Goal: Information Seeking & Learning: Learn about a topic

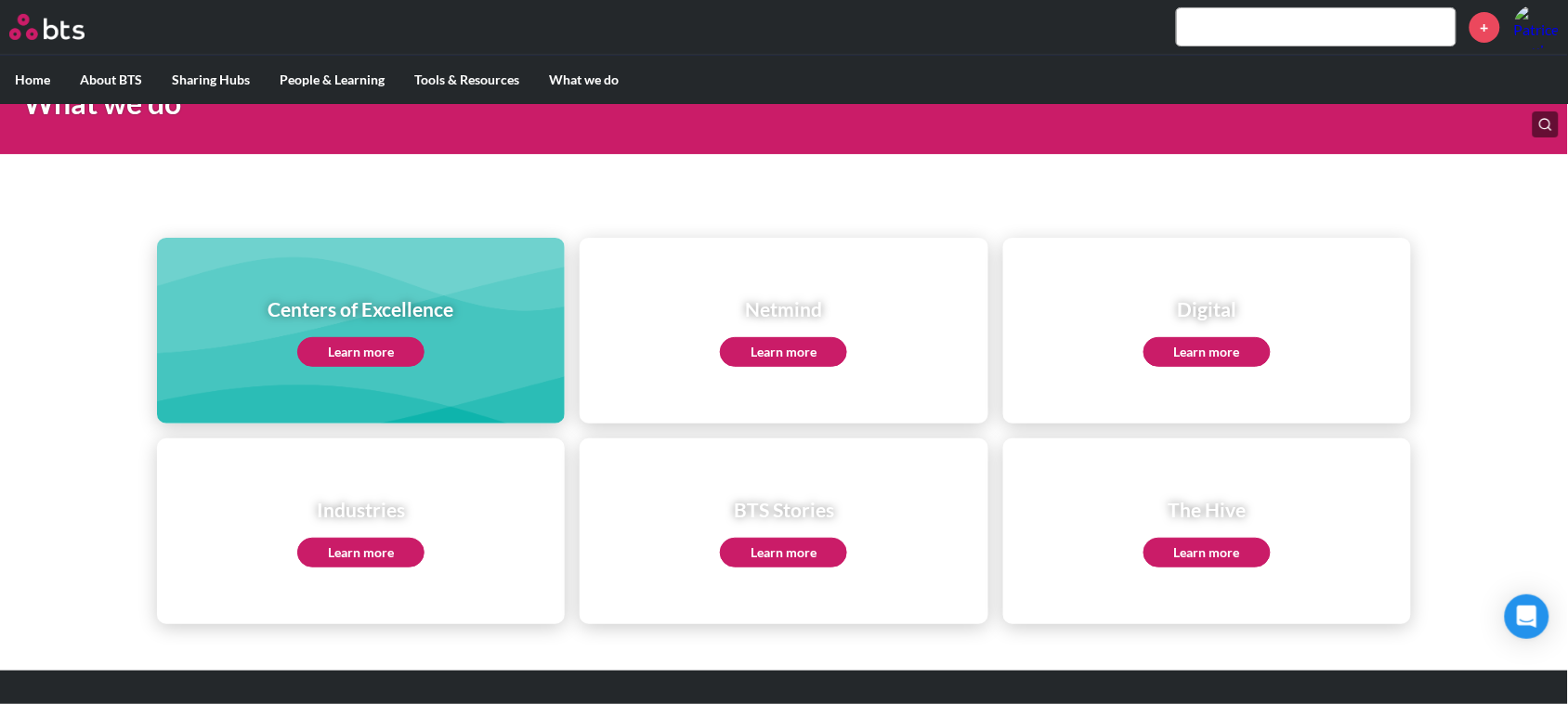
scroll to position [154, 0]
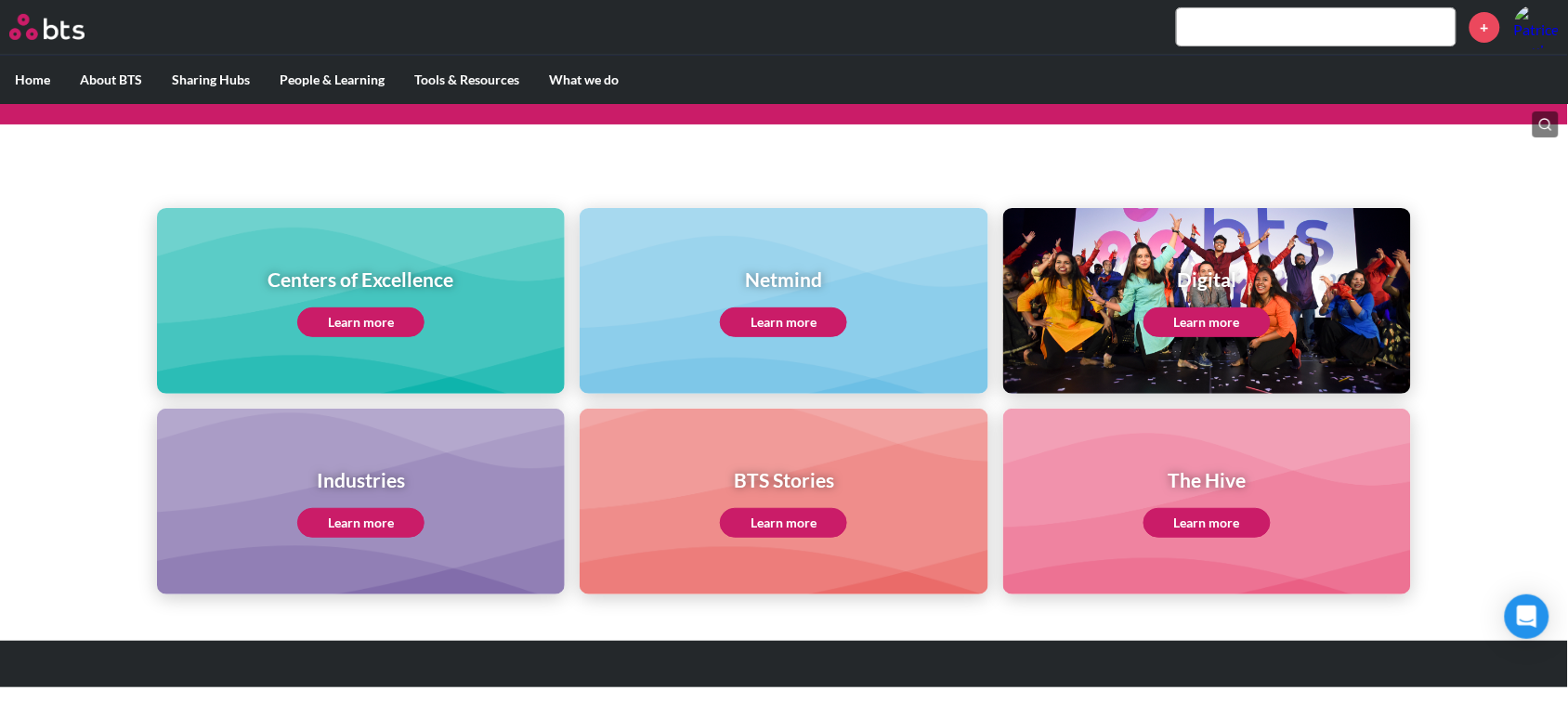
click at [377, 288] on h1 "Centers of Excellence" at bounding box center [362, 279] width 185 height 27
click at [368, 316] on link "Learn more" at bounding box center [361, 322] width 127 height 30
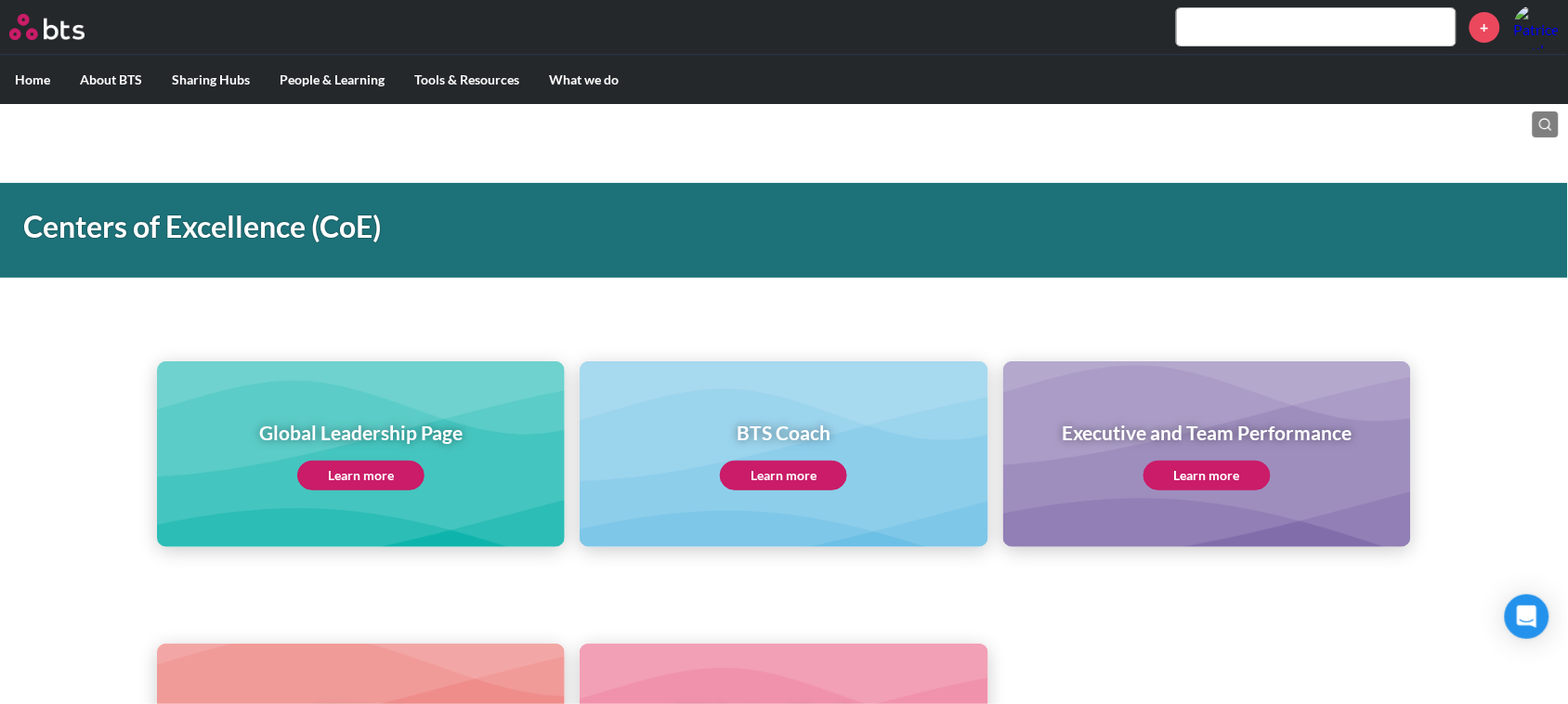
click at [377, 472] on link "Learn more" at bounding box center [361, 476] width 127 height 30
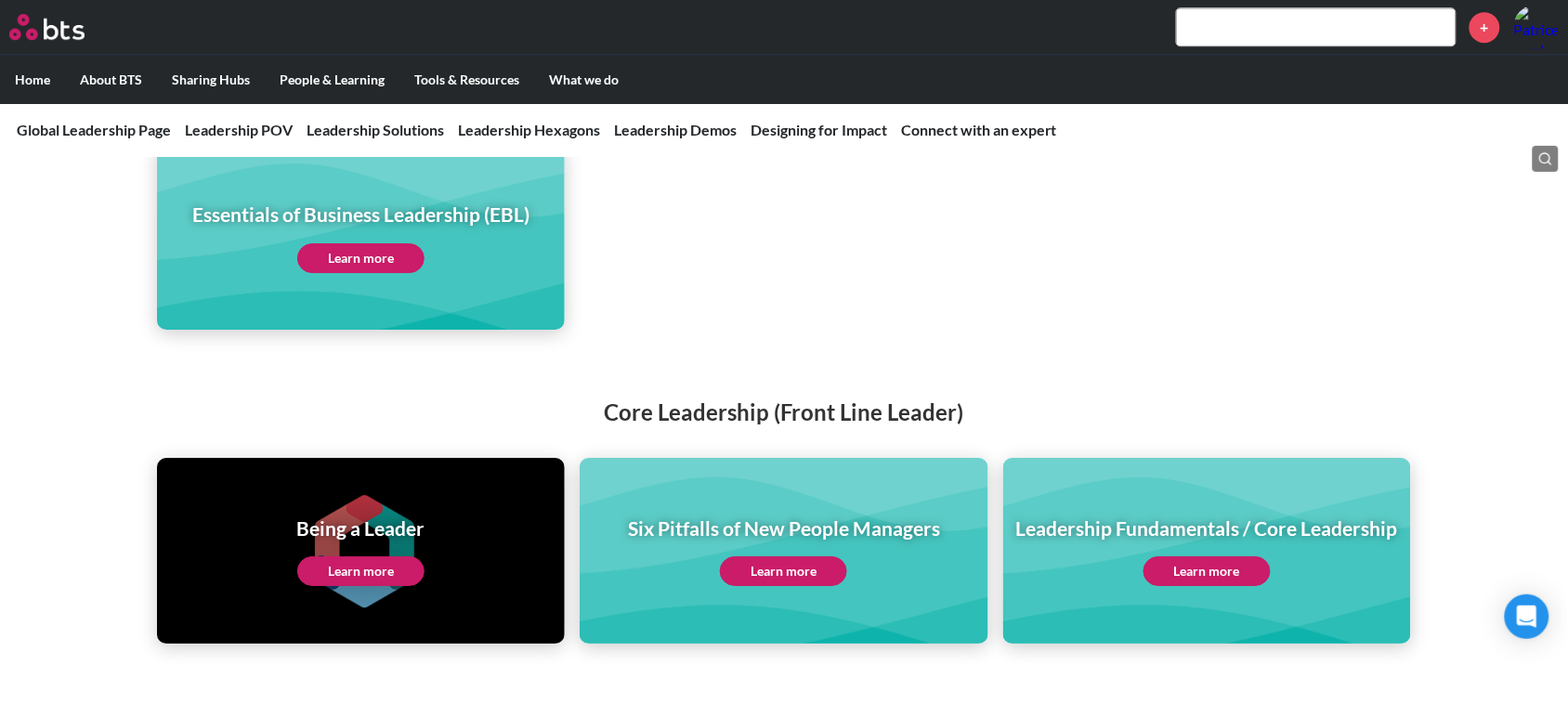
scroll to position [3830, 0]
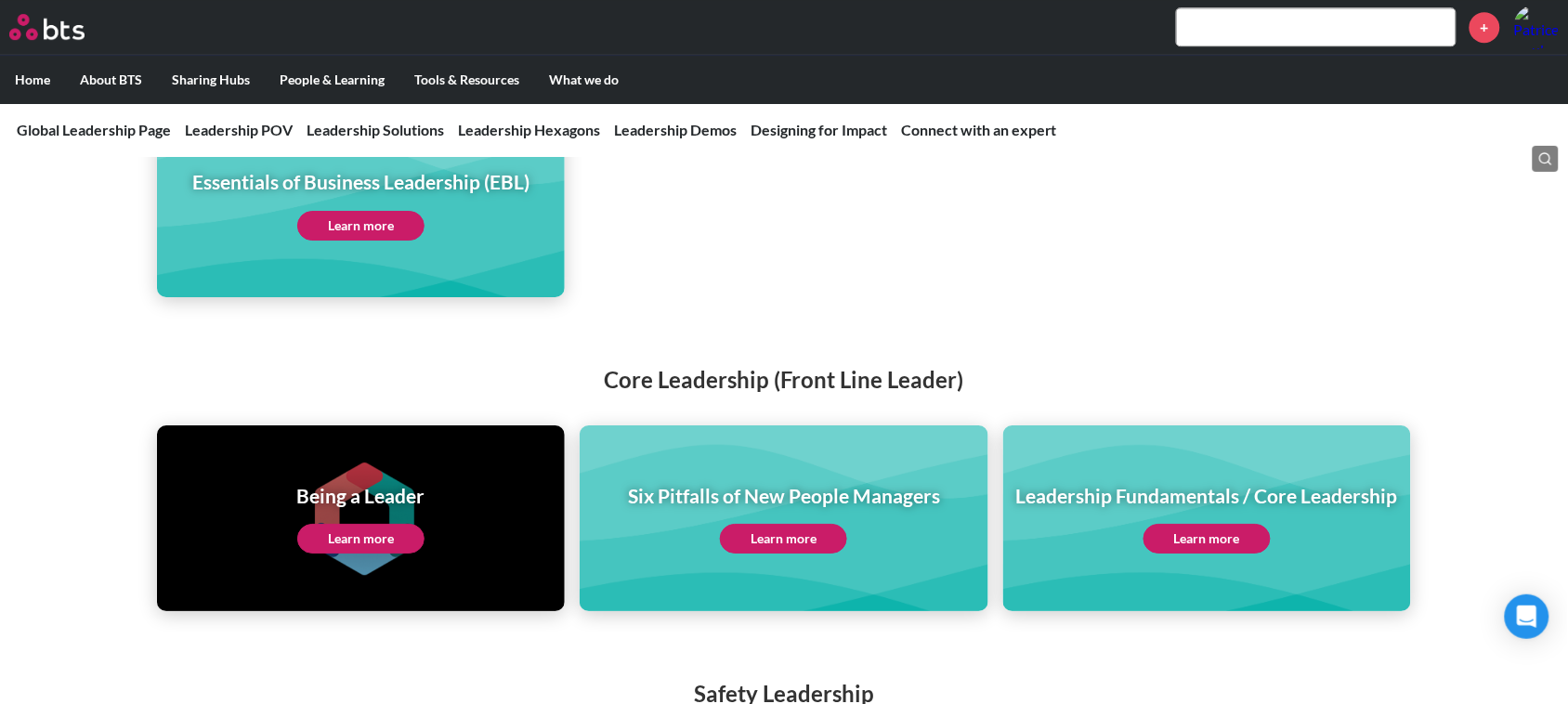
click at [361, 523] on link "Learn more" at bounding box center [361, 538] width 127 height 30
click at [42, 181] on div "Essentials of Business Leadership (EBL) Essentials of Business Leadership (EBL)…" at bounding box center [784, 155] width 1568 height 284
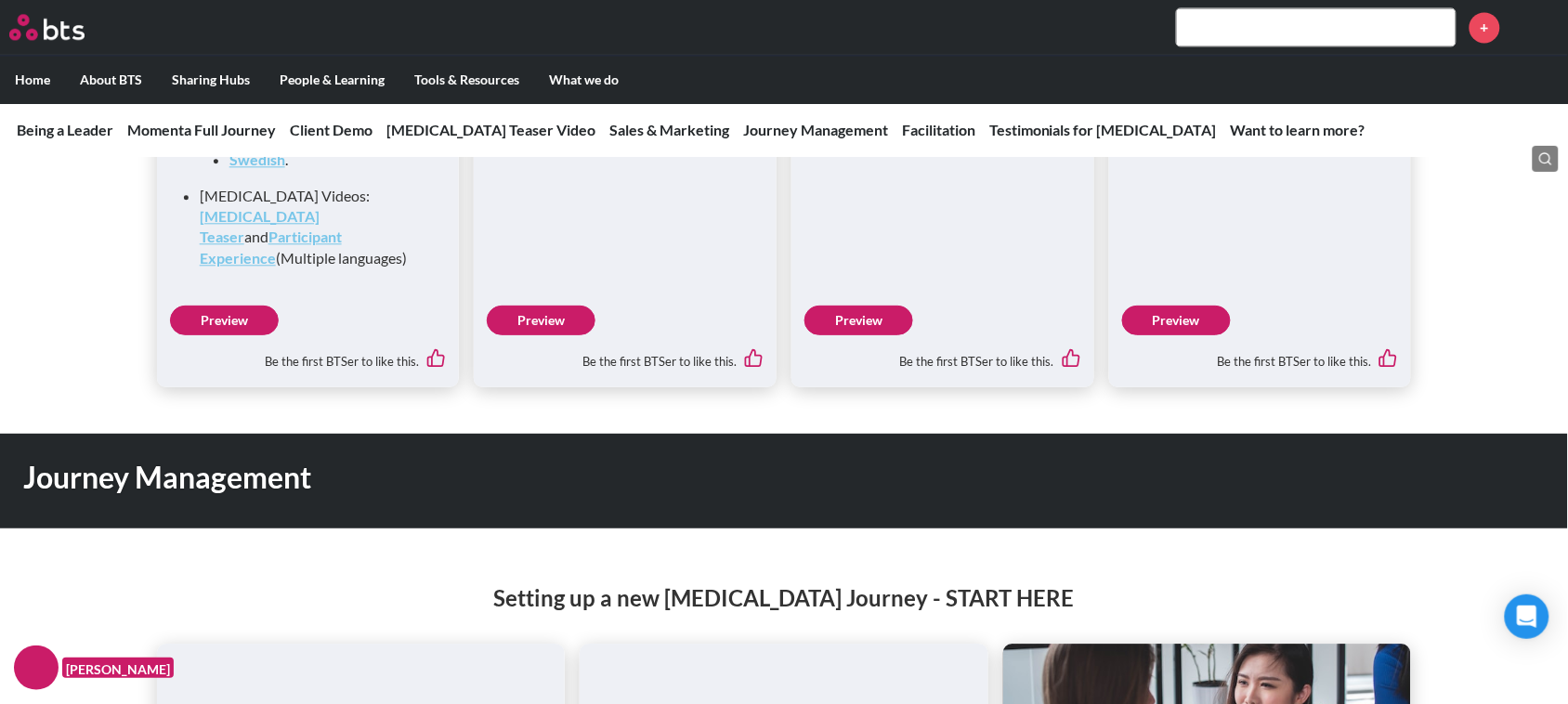
scroll to position [2785, 0]
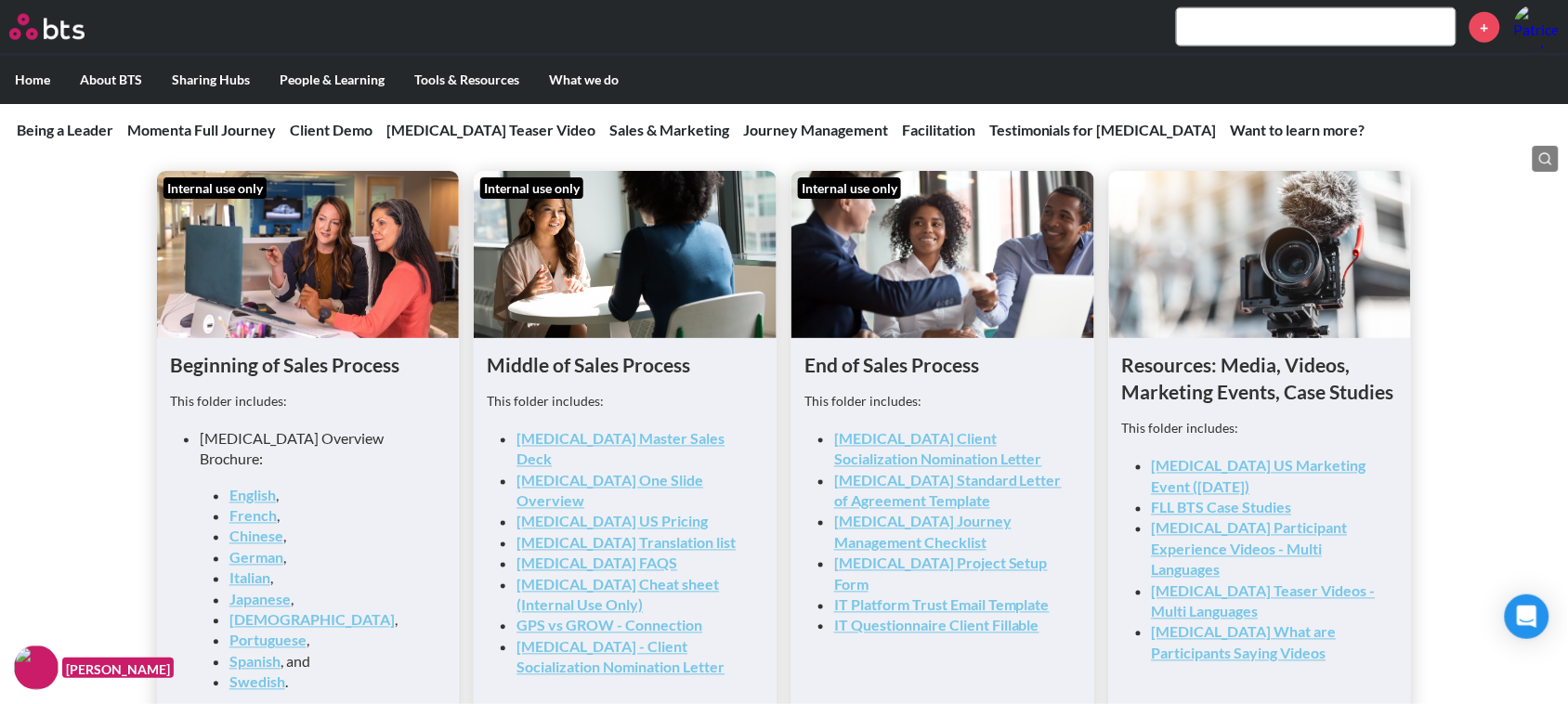
click at [593, 512] on link "[MEDICAL_DATA] US Pricing" at bounding box center [612, 521] width 191 height 18
click at [642, 433] on link "[MEDICAL_DATA] Master Sales Deck" at bounding box center [620, 448] width 208 height 38
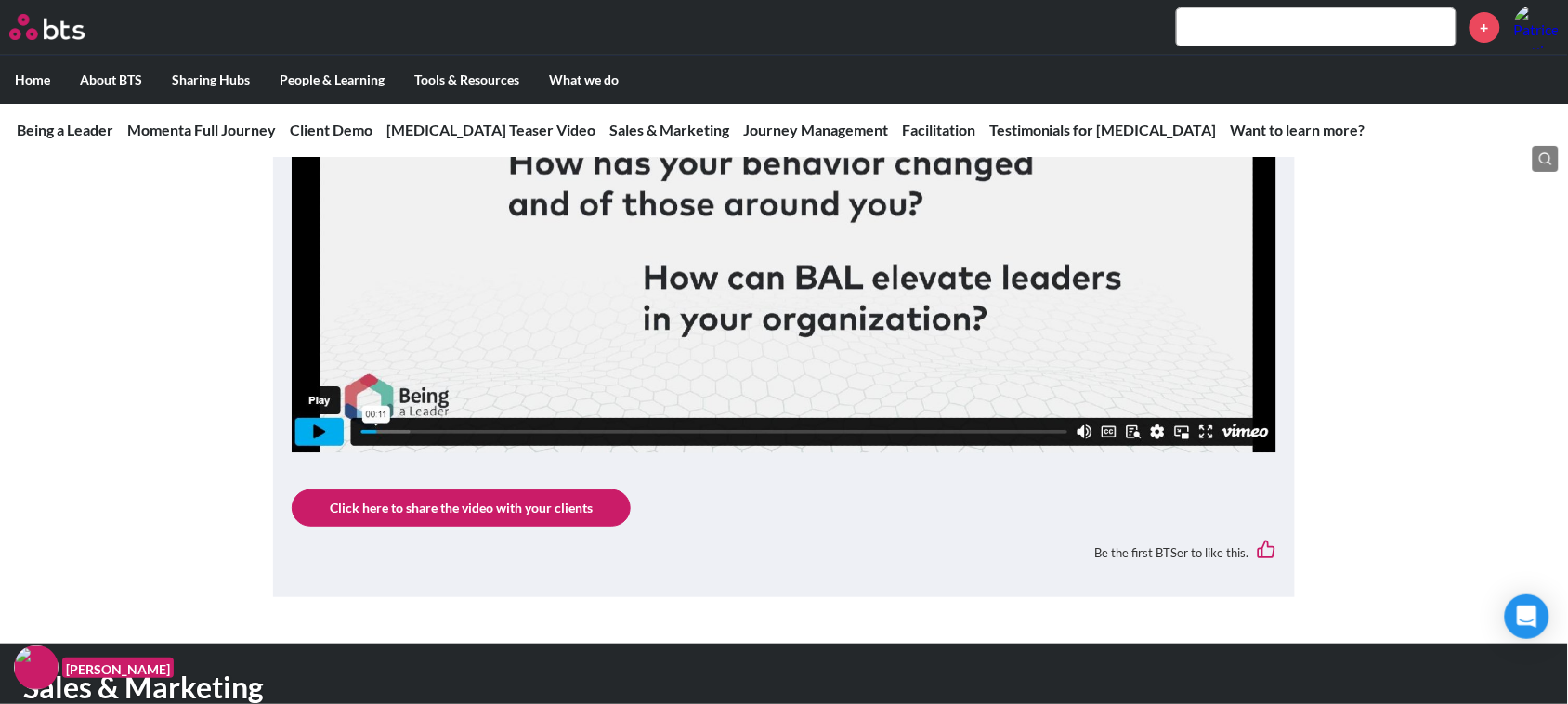
scroll to position [1973, 0]
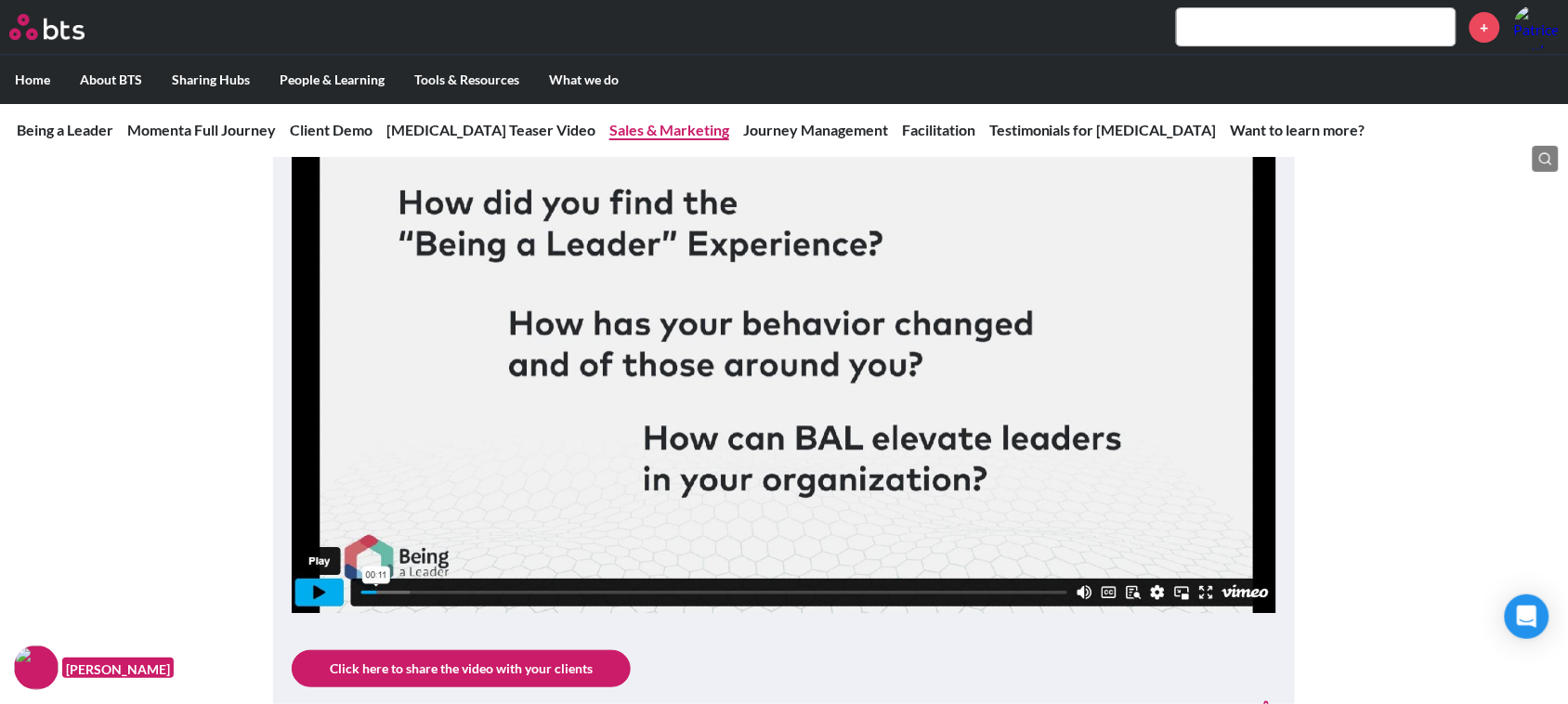
click at [610, 123] on link "Sales & Marketing" at bounding box center [670, 129] width 120 height 18
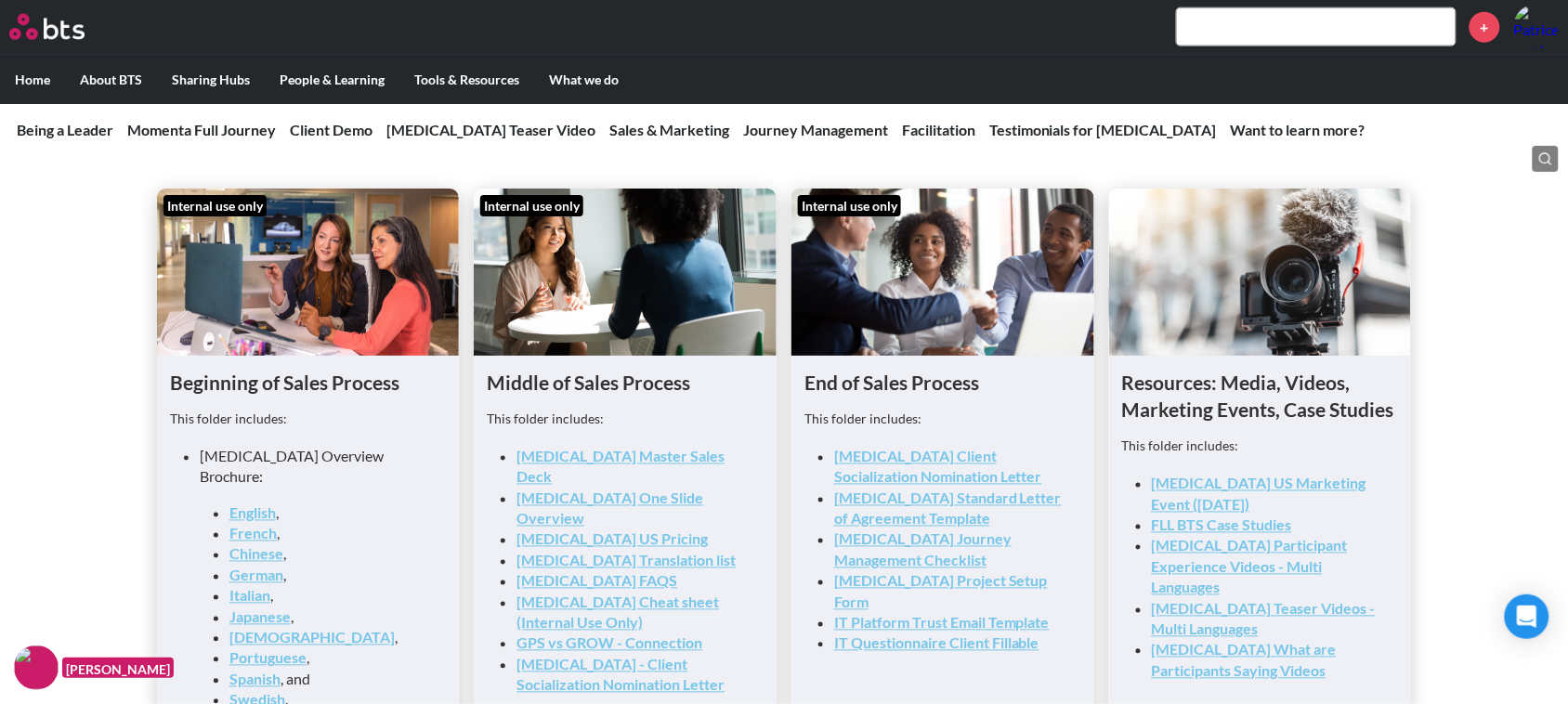
scroll to position [2778, 0]
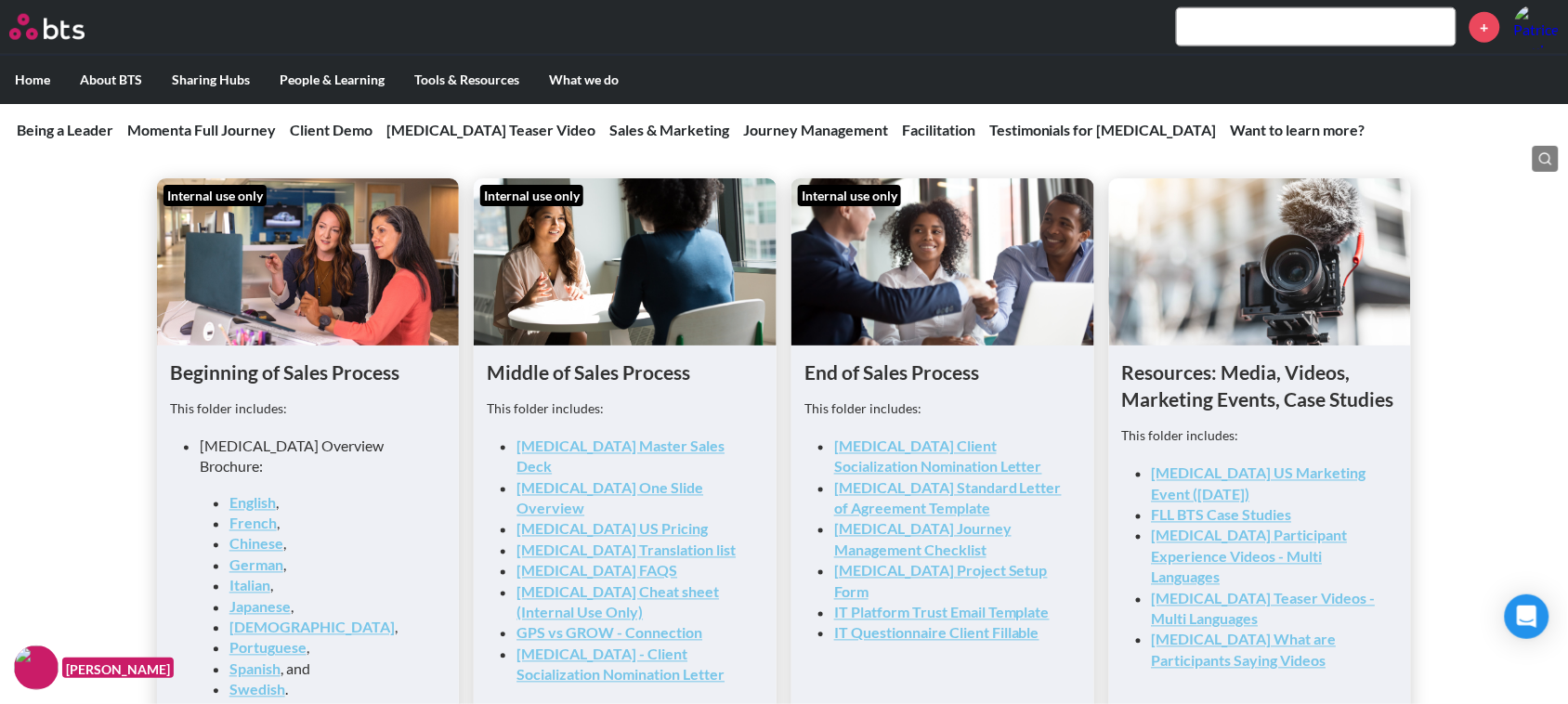
click at [571, 520] on link "[MEDICAL_DATA] US Pricing" at bounding box center [612, 528] width 191 height 18
